Goal: Information Seeking & Learning: Learn about a topic

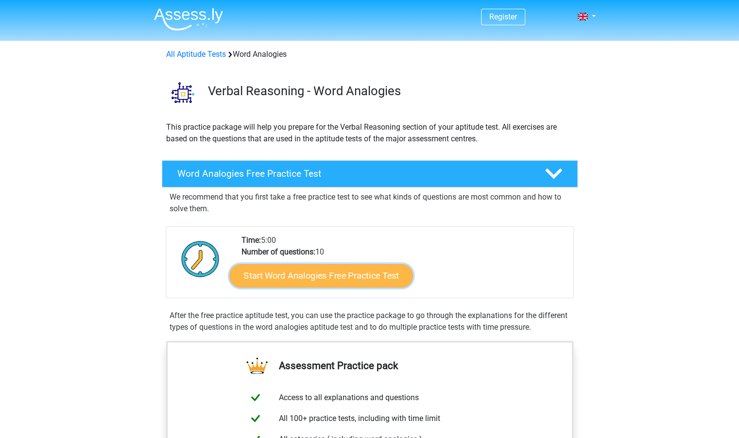
click at [290, 279] on link "Start Word Analogies Free Practice Test" at bounding box center [320, 275] width 183 height 23
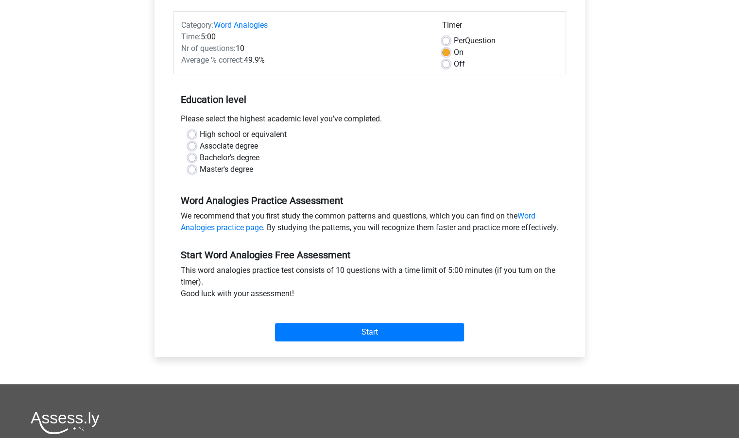
scroll to position [116, 0]
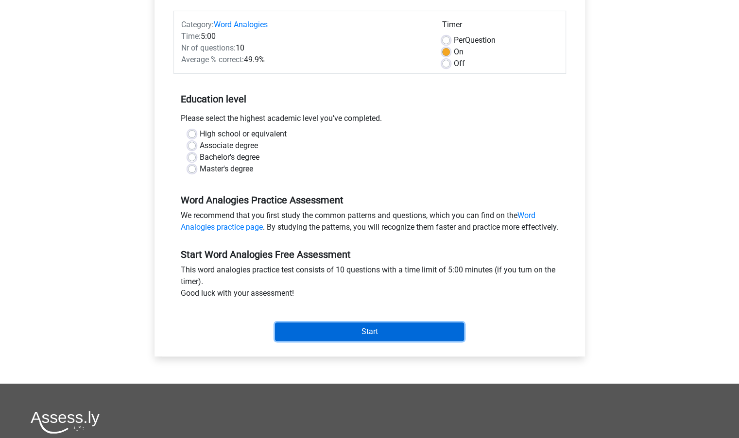
click at [323, 339] on input "Start" at bounding box center [369, 332] width 189 height 18
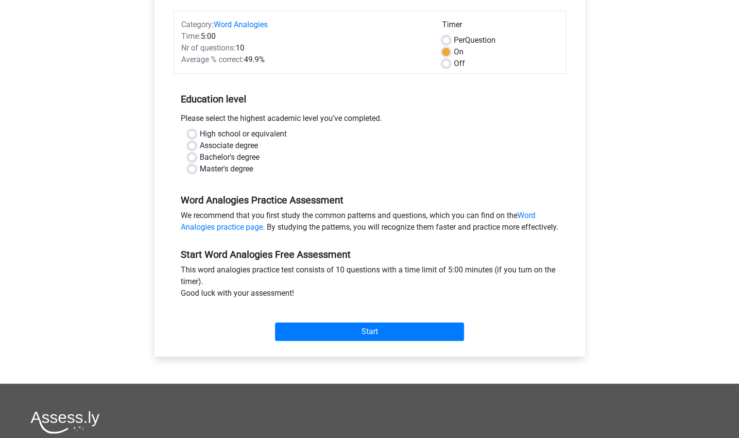
click at [313, 161] on div "Bachelor's degree" at bounding box center [370, 158] width 364 height 12
click at [209, 133] on label "High school or equivalent" at bounding box center [243, 134] width 87 height 12
click at [196, 133] on input "High school or equivalent" at bounding box center [192, 133] width 8 height 10
radio input "true"
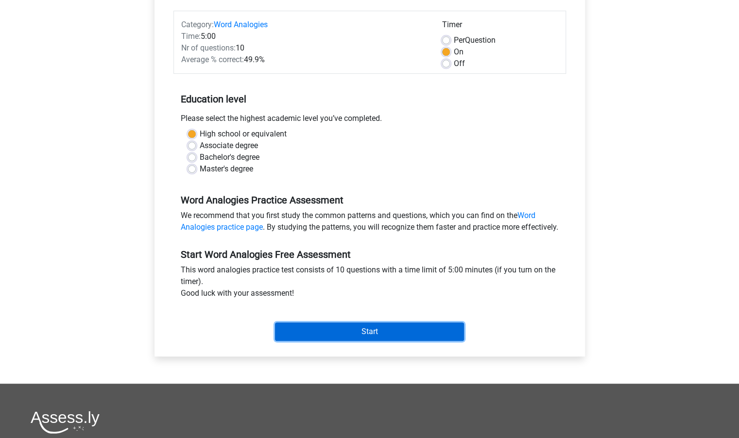
click at [354, 337] on input "Start" at bounding box center [369, 332] width 189 height 18
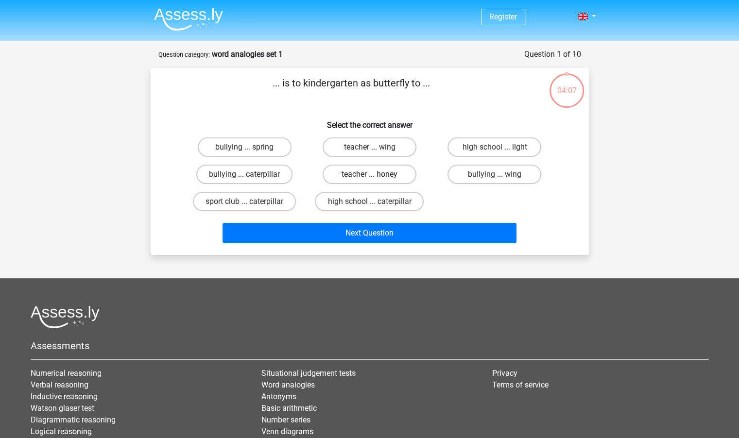
click at [393, 169] on label "teacher ... honey" at bounding box center [370, 174] width 94 height 19
click at [376, 175] on input "teacher ... honey" at bounding box center [372, 178] width 6 height 6
radio input "true"
click at [374, 245] on div "Next Question" at bounding box center [369, 235] width 375 height 24
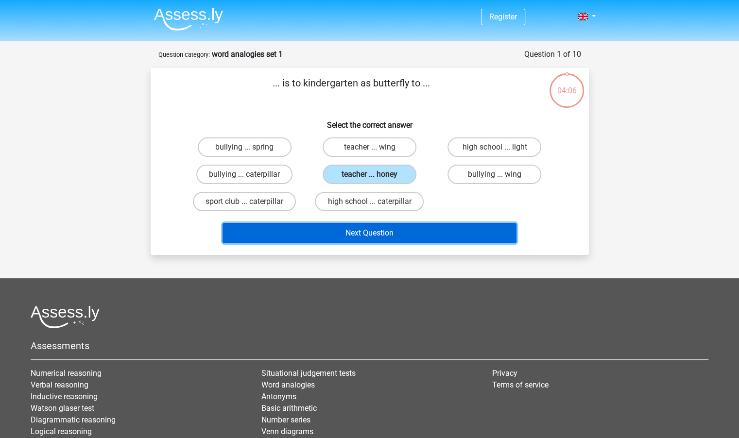
click at [374, 240] on button "Next Question" at bounding box center [370, 233] width 294 height 20
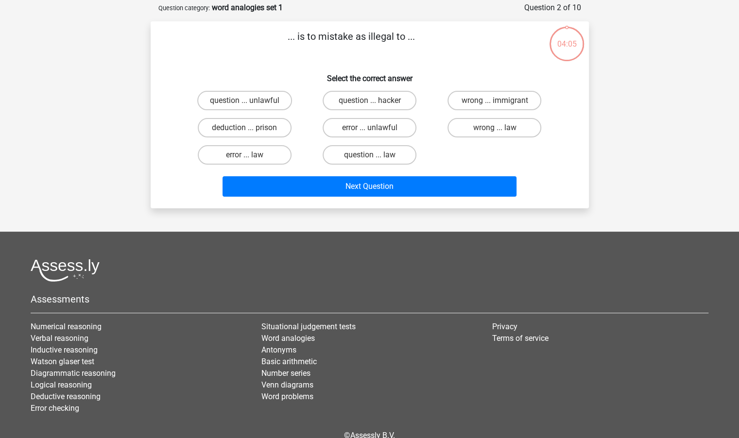
scroll to position [49, 0]
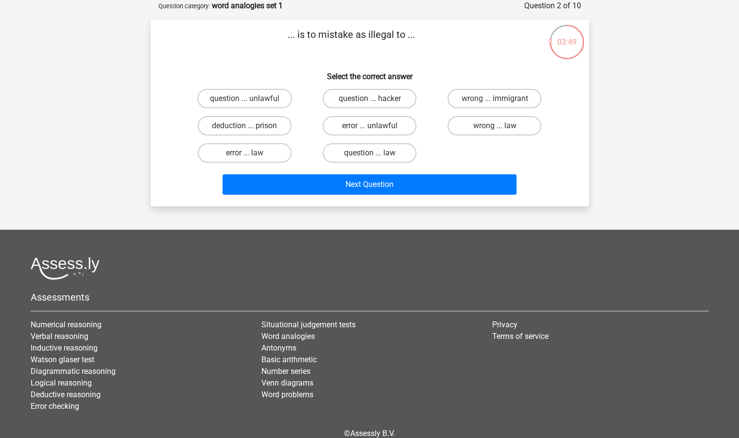
click at [242, 163] on div "error ... law" at bounding box center [244, 153] width 125 height 27
click at [470, 122] on label "wrong ... law" at bounding box center [495, 125] width 94 height 19
click at [495, 126] on input "wrong ... law" at bounding box center [498, 129] width 6 height 6
radio input "true"
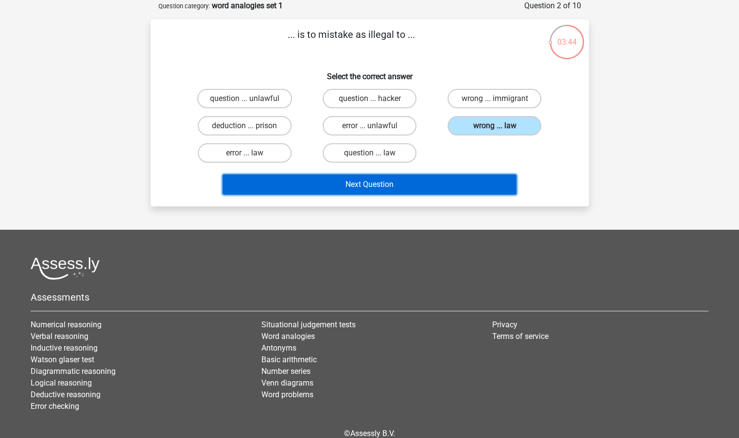
click at [307, 181] on button "Next Question" at bounding box center [370, 185] width 294 height 20
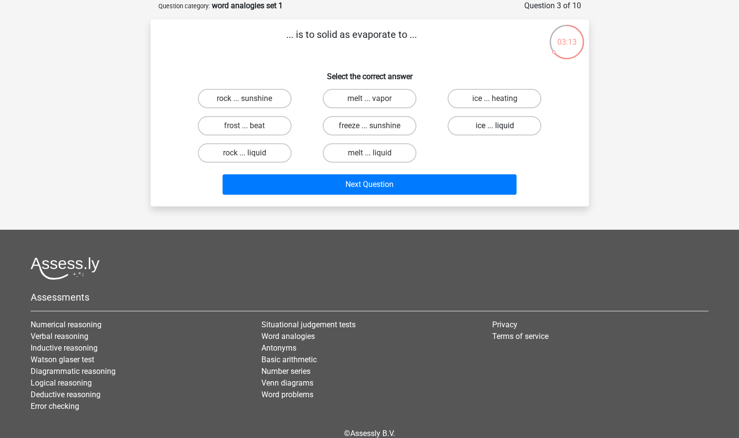
click at [506, 130] on label "ice ... liquid" at bounding box center [495, 125] width 94 height 19
click at [501, 130] on input "ice ... liquid" at bounding box center [498, 129] width 6 height 6
radio input "true"
click at [403, 197] on div "Next Question" at bounding box center [369, 187] width 375 height 24
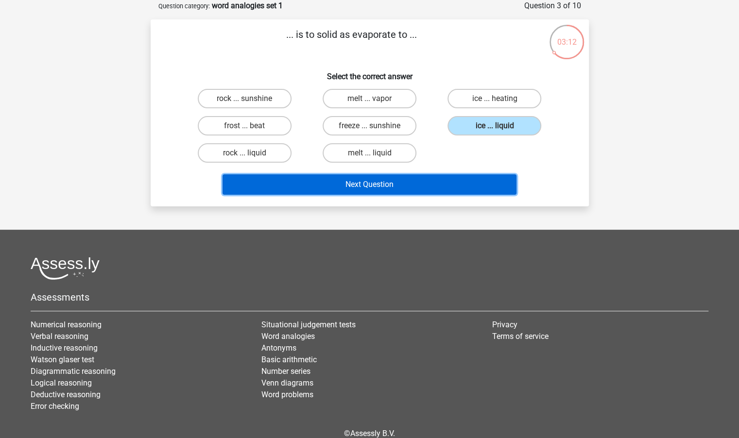
click at [399, 188] on button "Next Question" at bounding box center [370, 185] width 294 height 20
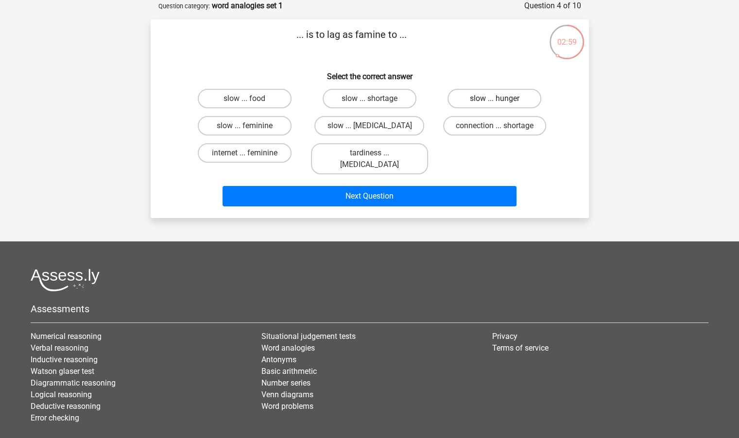
click at [490, 95] on label "slow ... hunger" at bounding box center [495, 98] width 94 height 19
click at [495, 99] on input "slow ... hunger" at bounding box center [498, 102] width 6 height 6
radio input "true"
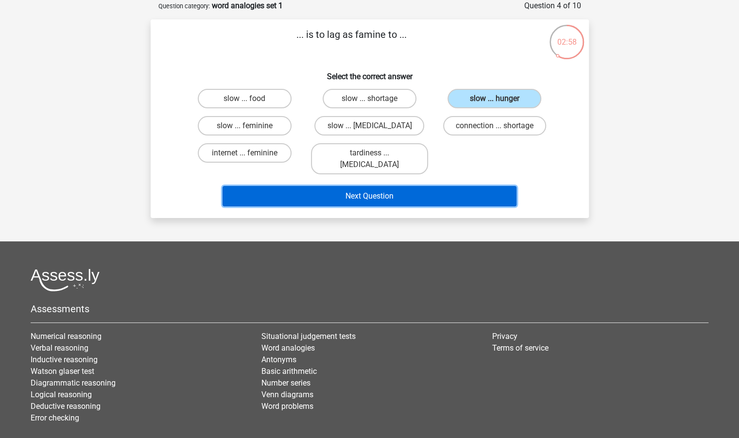
click at [401, 186] on button "Next Question" at bounding box center [370, 196] width 294 height 20
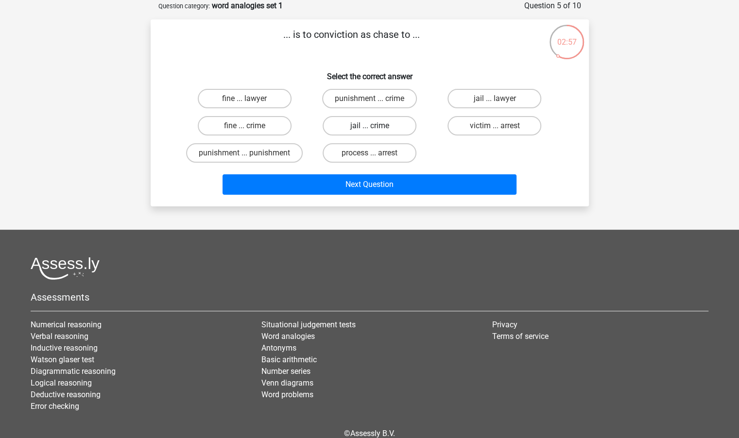
click at [358, 121] on label "jail ... crime" at bounding box center [370, 125] width 94 height 19
click at [369, 126] on input "jail ... crime" at bounding box center [372, 129] width 6 height 6
radio input "true"
click at [349, 173] on div "Next Question" at bounding box center [369, 183] width 407 height 32
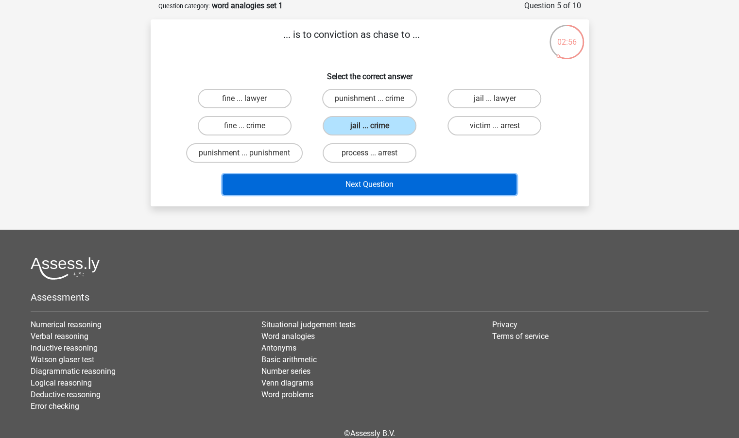
click at [347, 176] on button "Next Question" at bounding box center [370, 185] width 294 height 20
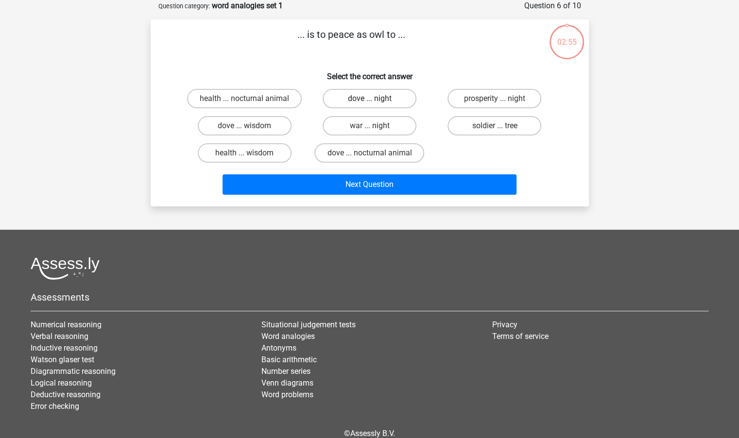
click at [384, 95] on label "dove ... night" at bounding box center [370, 98] width 94 height 19
click at [376, 99] on input "dove ... night" at bounding box center [372, 102] width 6 height 6
radio input "true"
click at [357, 172] on div "Next Question" at bounding box center [369, 183] width 407 height 32
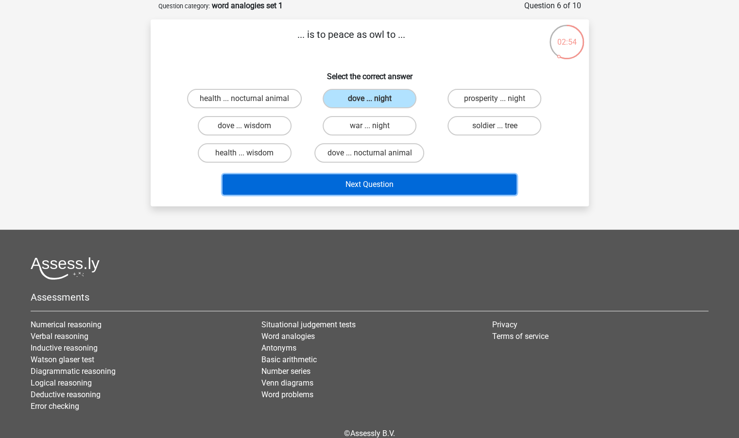
click at [355, 182] on button "Next Question" at bounding box center [370, 185] width 294 height 20
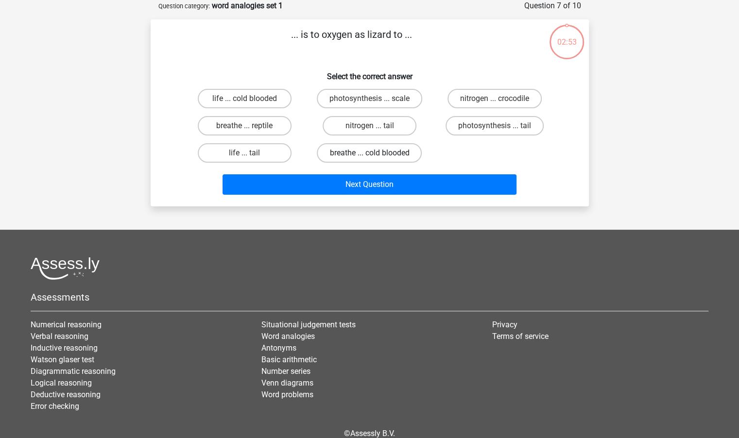
click at [359, 146] on label "breathe ... cold blooded" at bounding box center [369, 152] width 105 height 19
click at [369, 153] on input "breathe ... cold blooded" at bounding box center [372, 156] width 6 height 6
radio input "true"
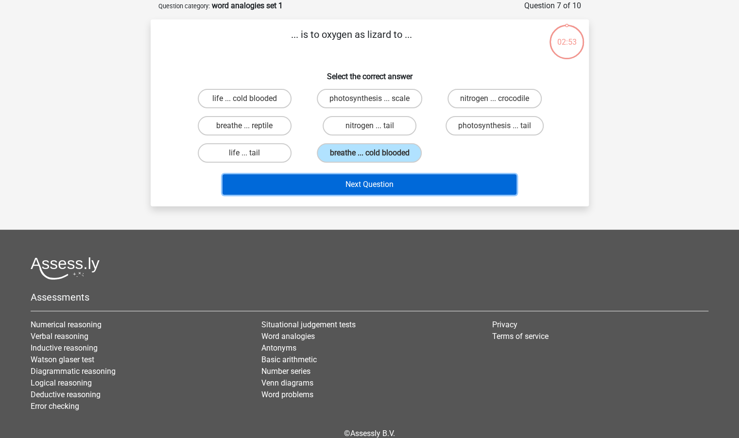
click at [365, 183] on button "Next Question" at bounding box center [370, 185] width 294 height 20
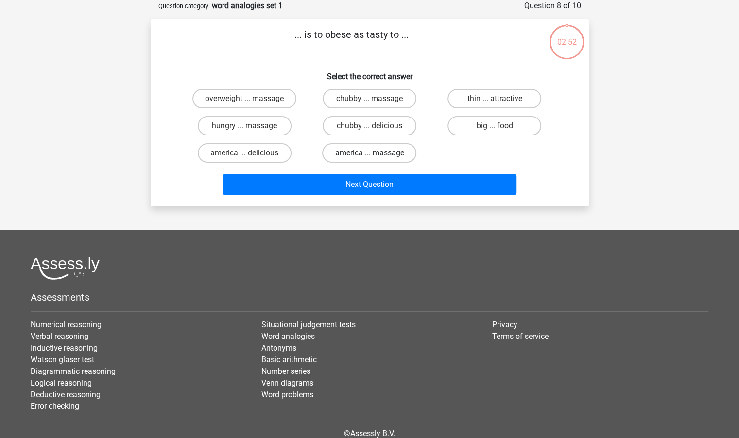
click at [357, 152] on label "america ... massage" at bounding box center [369, 152] width 94 height 19
click at [369, 153] on input "america ... massage" at bounding box center [372, 156] width 6 height 6
radio input "true"
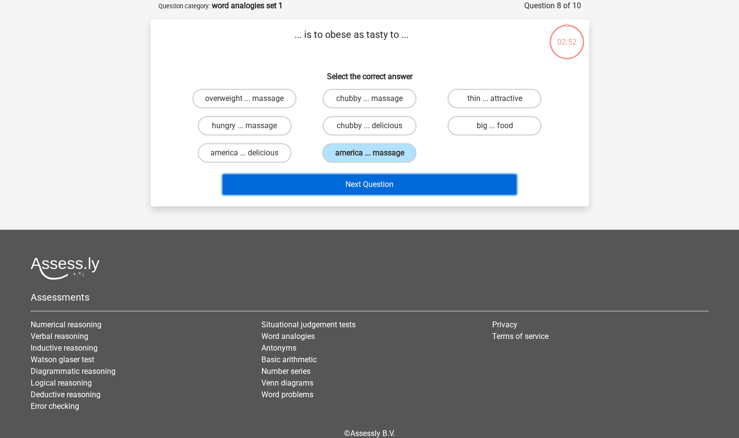
click at [361, 189] on button "Next Question" at bounding box center [370, 185] width 294 height 20
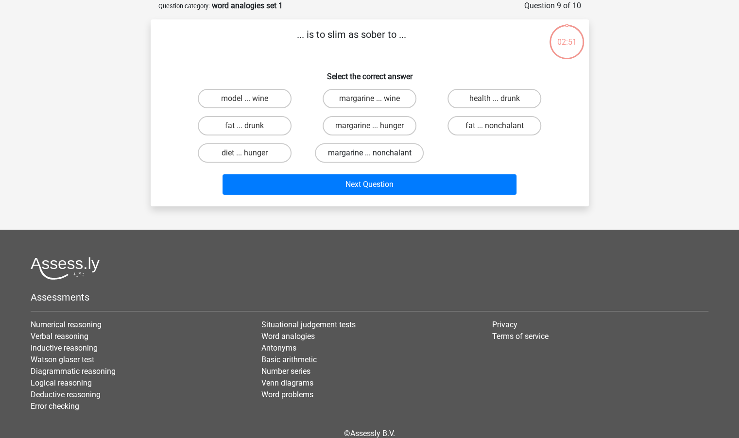
click at [362, 158] on label "margarine ... nonchalant" at bounding box center [369, 152] width 109 height 19
click at [369, 158] on input "margarine ... nonchalant" at bounding box center [372, 156] width 6 height 6
radio input "true"
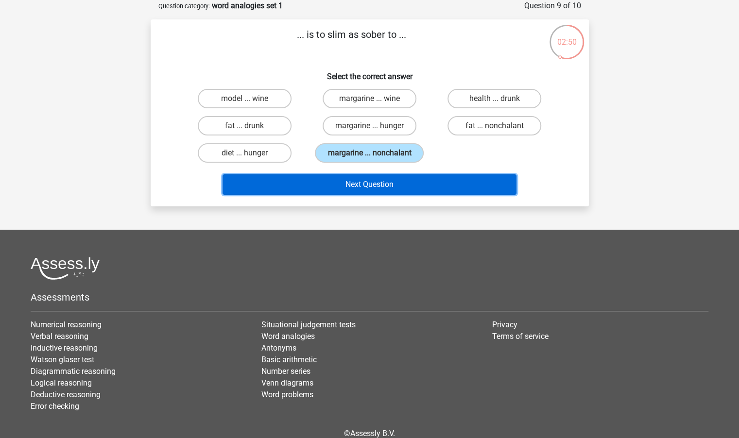
click at [365, 186] on button "Next Question" at bounding box center [370, 185] width 294 height 20
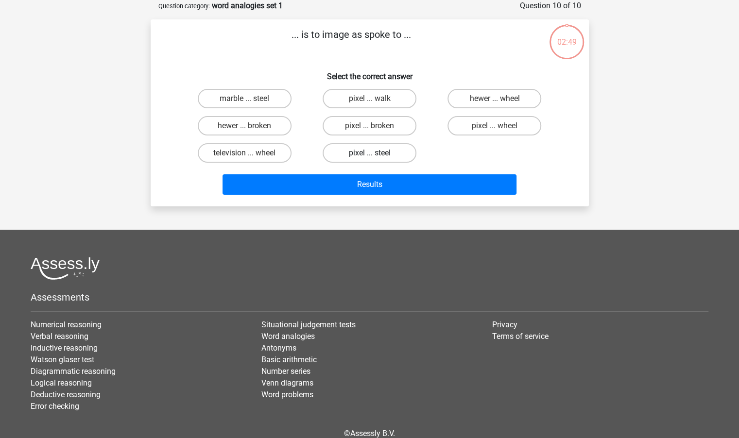
click at [361, 154] on label "pixel ... steel" at bounding box center [370, 152] width 94 height 19
click at [369, 154] on input "pixel ... steel" at bounding box center [372, 156] width 6 height 6
radio input "true"
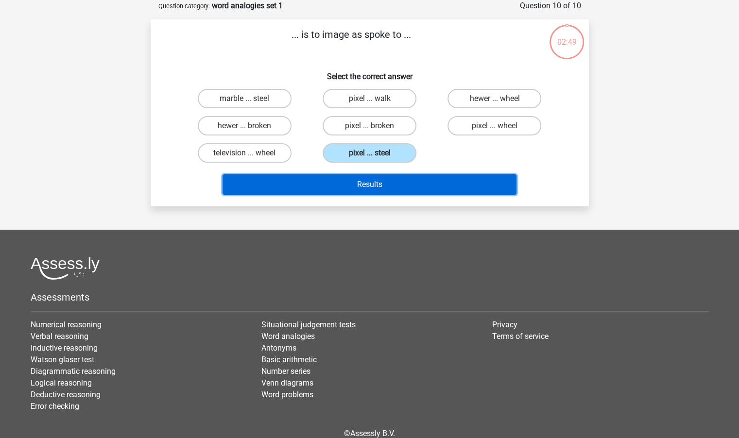
click at [355, 184] on button "Results" at bounding box center [370, 185] width 294 height 20
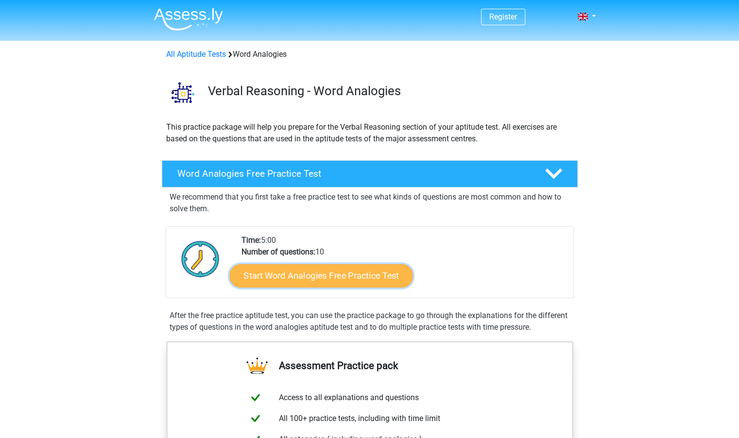
click at [283, 272] on link "Start Word Analogies Free Practice Test" at bounding box center [320, 275] width 183 height 23
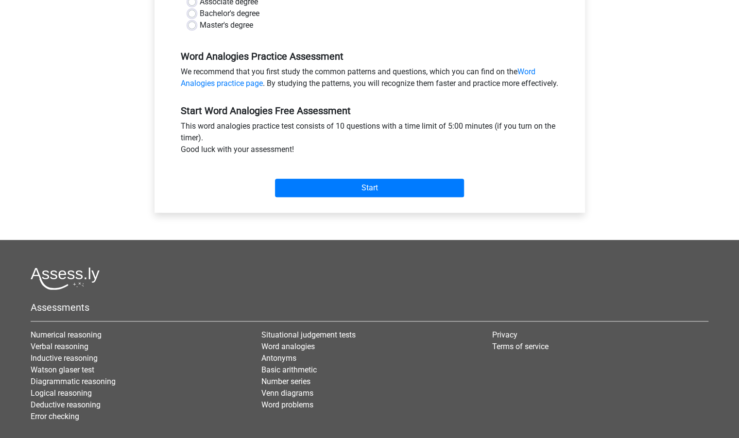
scroll to position [261, 0]
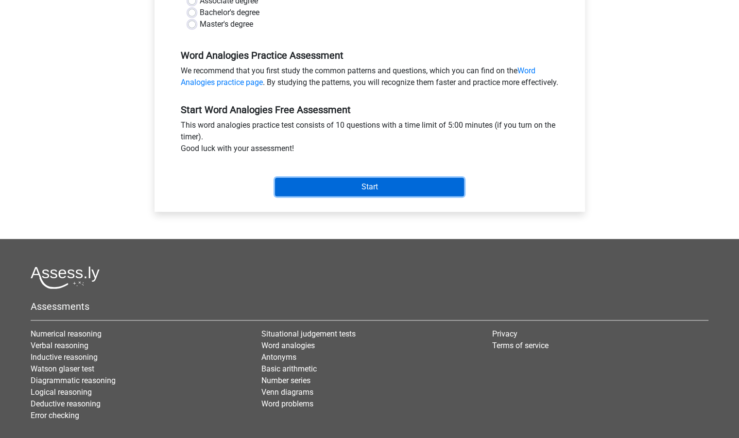
click at [363, 192] on input "Start" at bounding box center [369, 187] width 189 height 18
